Goal: Find specific page/section: Find specific page/section

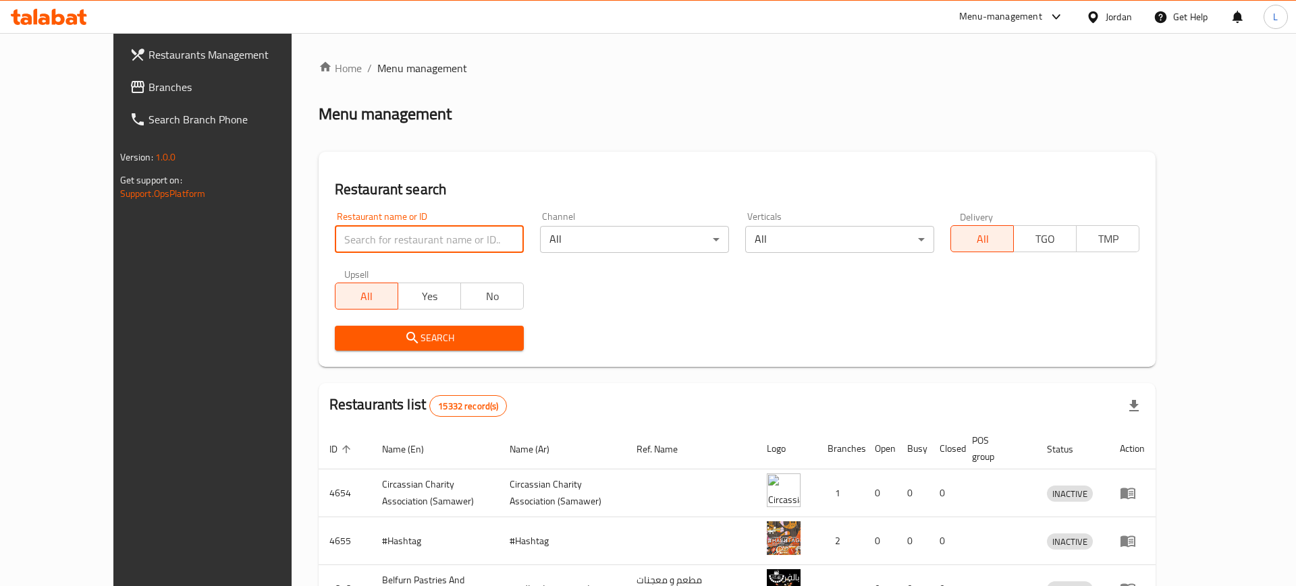
click at [341, 240] on input "search" at bounding box center [429, 239] width 189 height 27
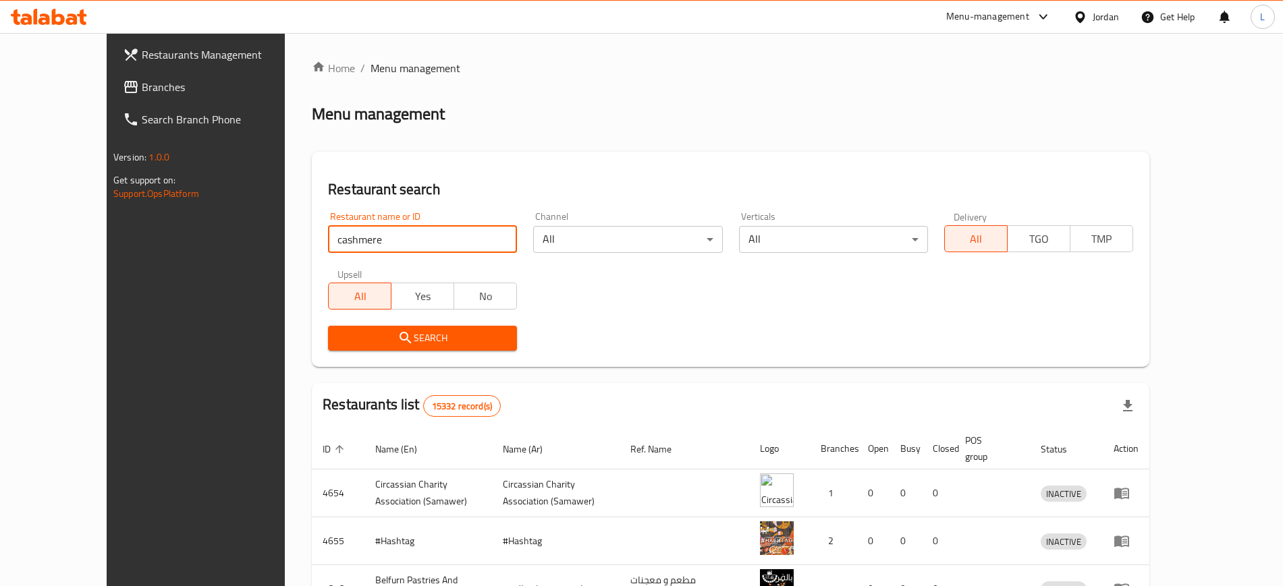
type input "cashmere"
click button "Search" at bounding box center [422, 338] width 189 height 25
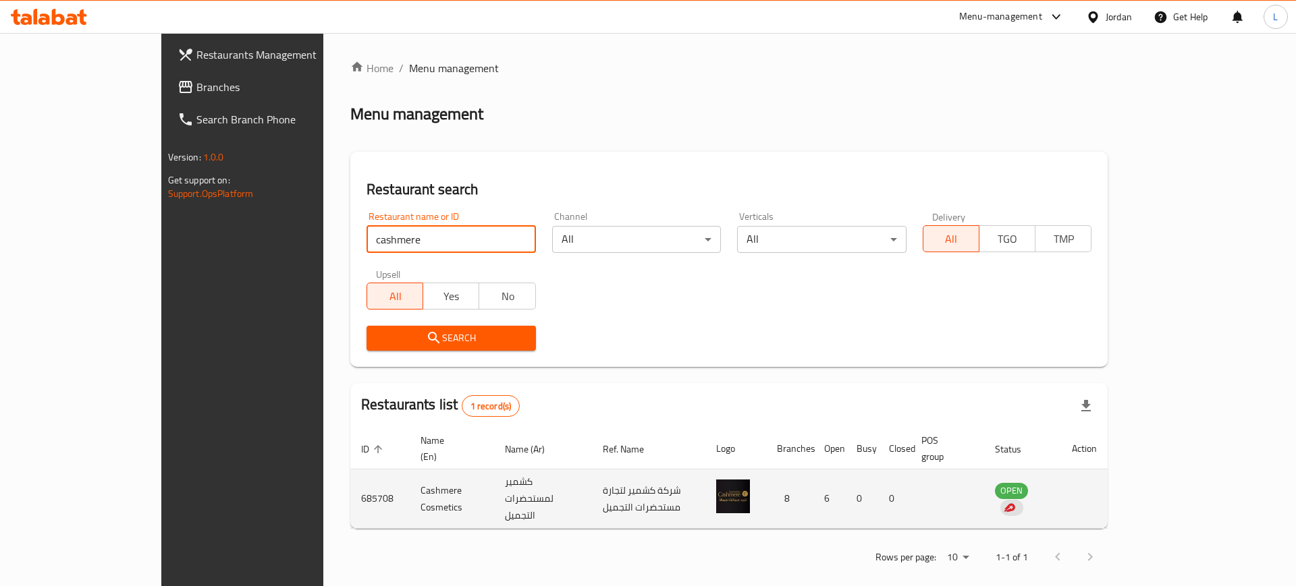
click at [350, 478] on td "685708" at bounding box center [379, 499] width 59 height 59
copy td "685708"
click at [410, 470] on td "Cashmere Cosmetics" at bounding box center [452, 499] width 84 height 59
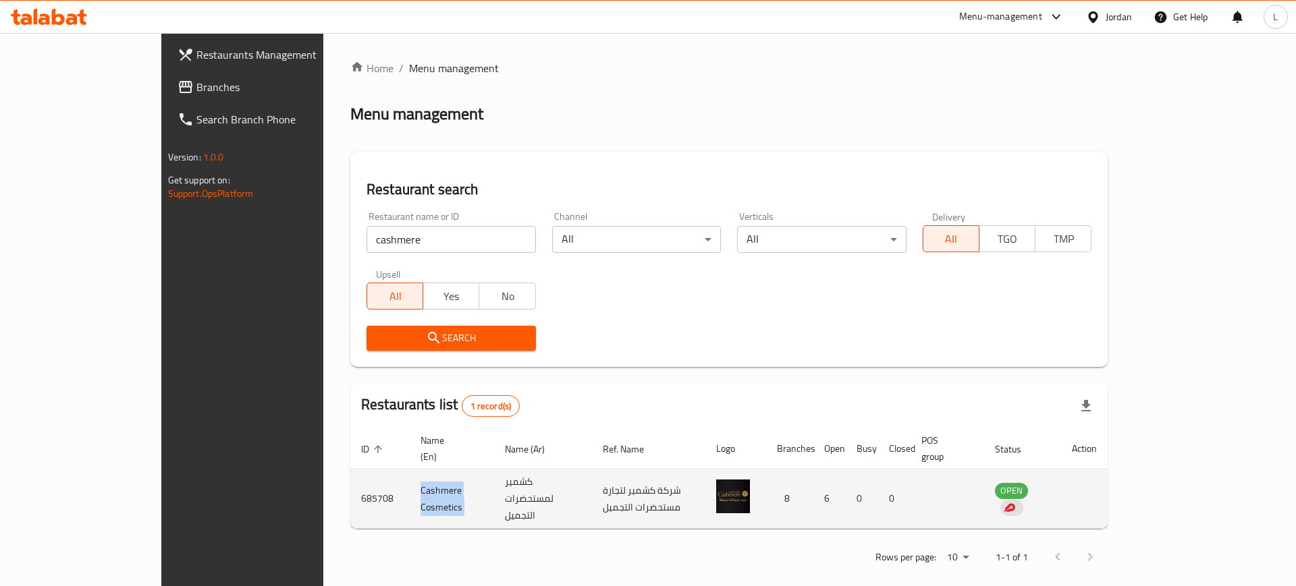
click at [410, 470] on td "Cashmere Cosmetics" at bounding box center [452, 499] width 84 height 59
copy td "Cashmere Cosmetics"
